Goal: Find specific page/section: Find specific page/section

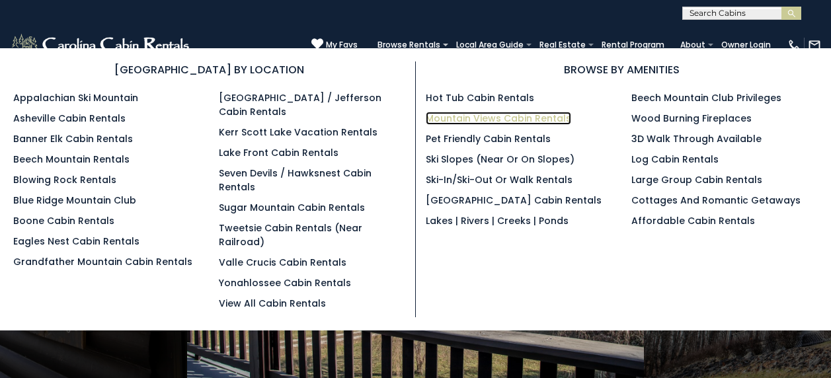
click at [490, 114] on link "Mountain Views Cabin Rentals" at bounding box center [498, 118] width 145 height 13
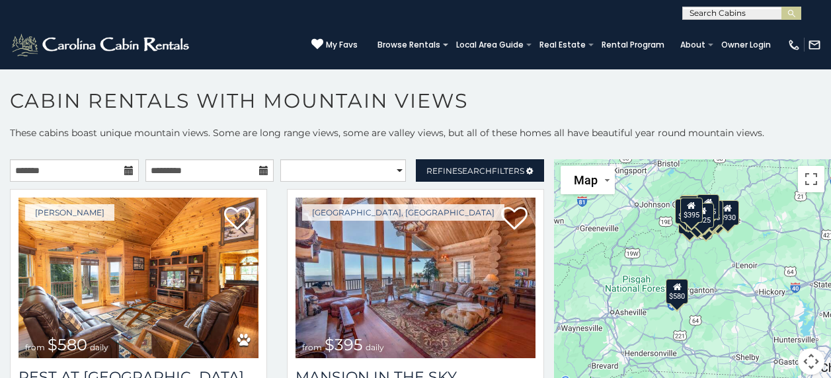
drag, startPoint x: 729, startPoint y: 323, endPoint x: 720, endPoint y: 304, distance: 20.4
click at [720, 304] on div "$580 $395 $349 $535 $375 $400 $325 $451 $460 $1,095 $315 $310 $330 $400 $355 $6…" at bounding box center [692, 274] width 277 height 231
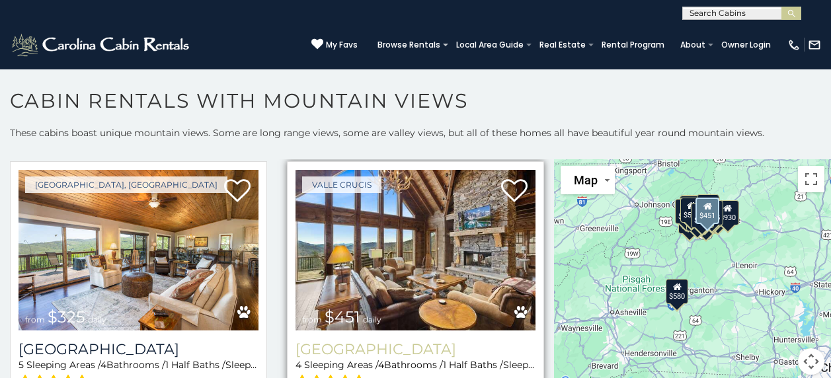
scroll to position [925, 0]
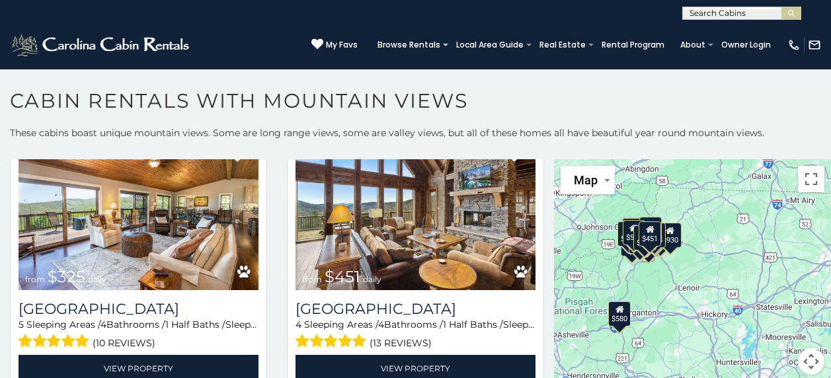
drag, startPoint x: 771, startPoint y: 342, endPoint x: 712, endPoint y: 363, distance: 62.5
click at [712, 363] on div "$580 $395 $349 $535 $375 $400 $325 $451 $460 $1,095 $315 $310 $330 $400 $355 $6…" at bounding box center [692, 274] width 277 height 231
